Goal: Information Seeking & Learning: Learn about a topic

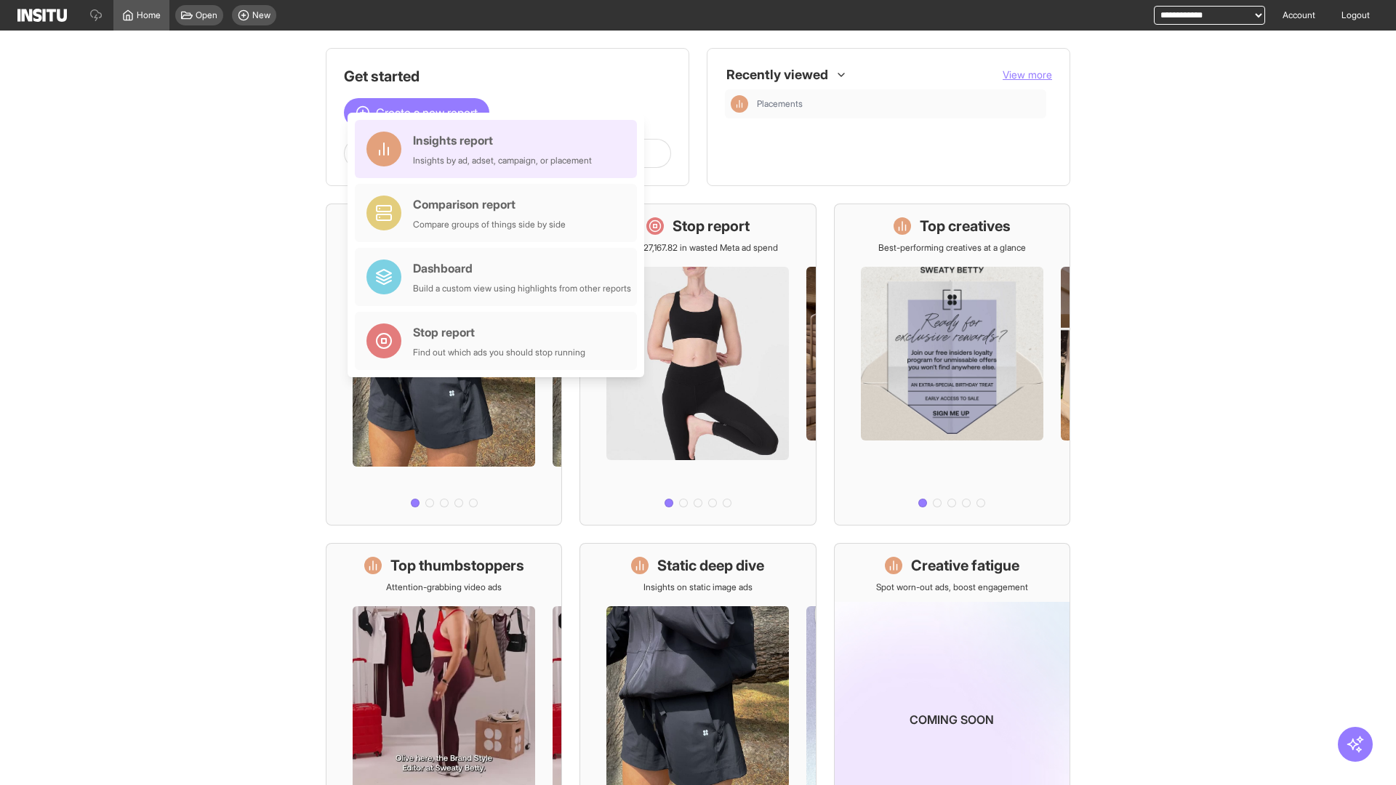
click at [500, 149] on div "Insights report Insights by ad, adset, campaign, or placement" at bounding box center [502, 149] width 179 height 35
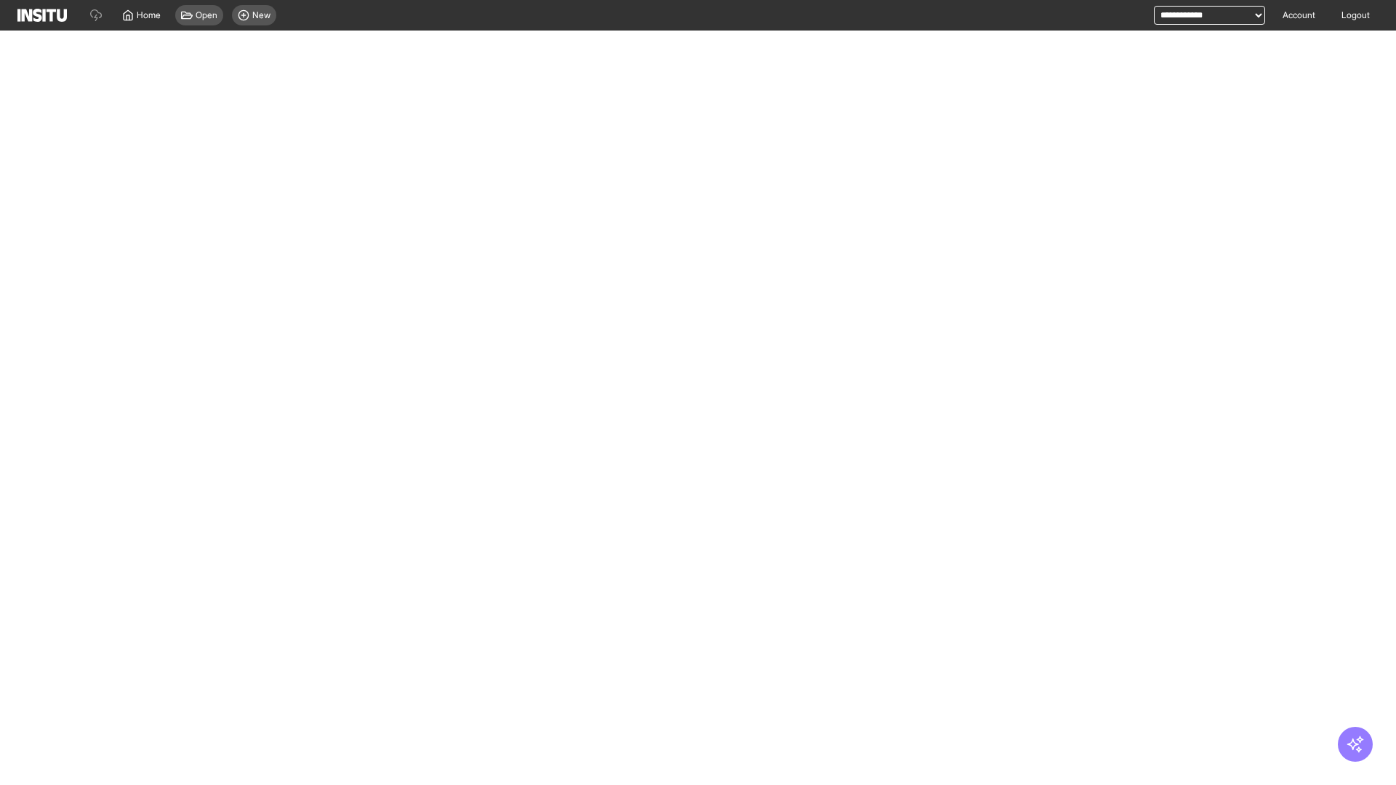
select select "**"
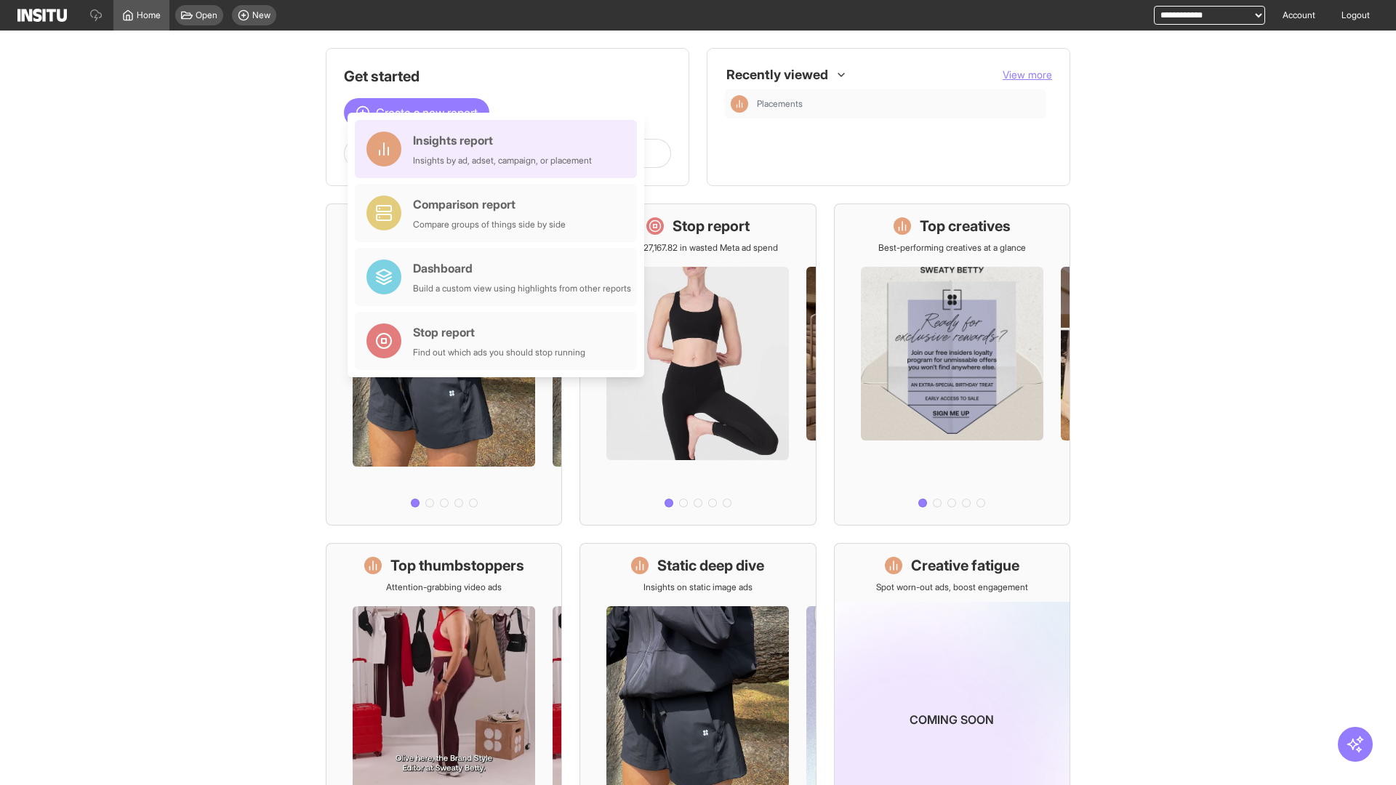
click at [500, 149] on div "Insights report Insights by ad, adset, campaign, or placement" at bounding box center [502, 149] width 179 height 35
